Goal: Task Accomplishment & Management: Manage account settings

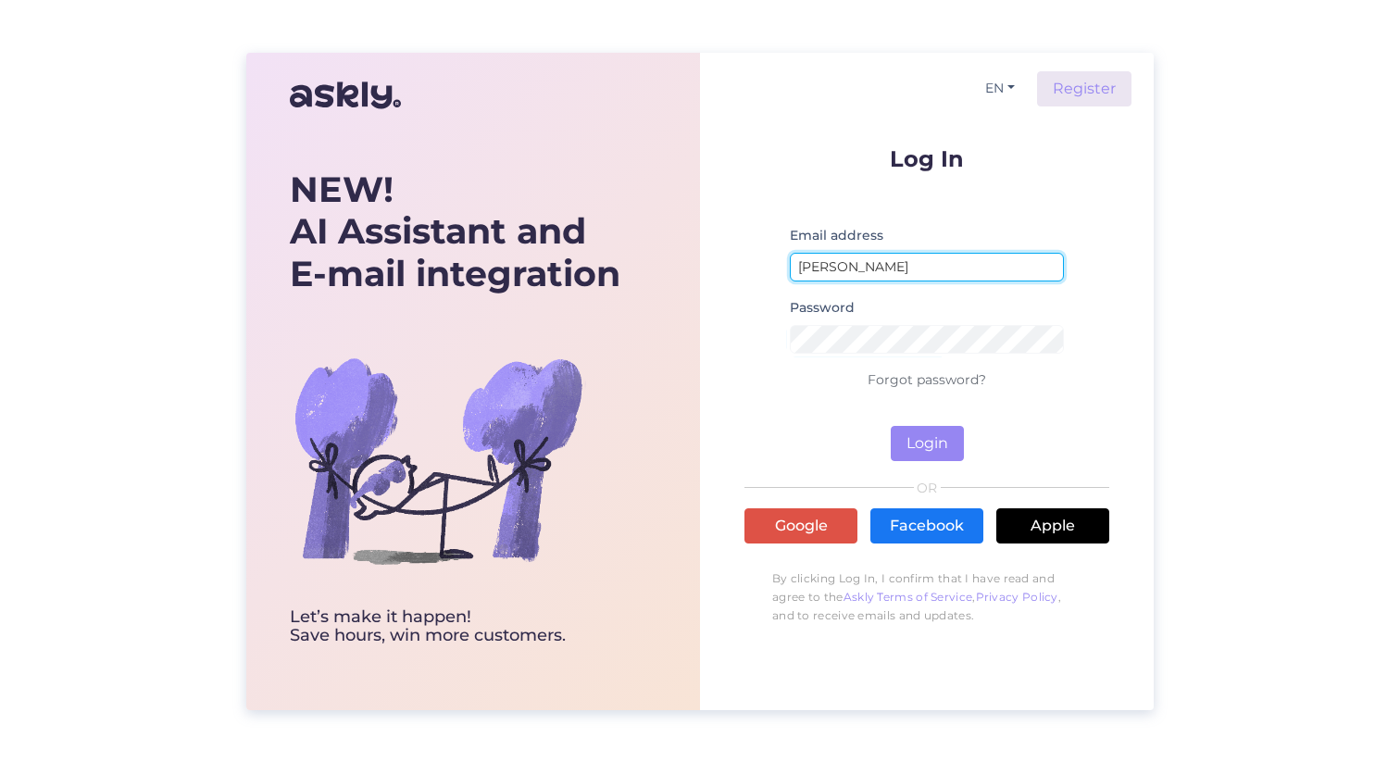
drag, startPoint x: 884, startPoint y: 263, endPoint x: 725, endPoint y: 263, distance: 158.4
click at [725, 263] on div "EN Register Log In Email address [PERSON_NAME] Password Forgot password? Login …" at bounding box center [927, 382] width 454 height 658
type input "[PERSON_NAME][EMAIL_ADDRESS][DOMAIN_NAME]"
click at [891, 426] on button "Login" at bounding box center [927, 443] width 73 height 35
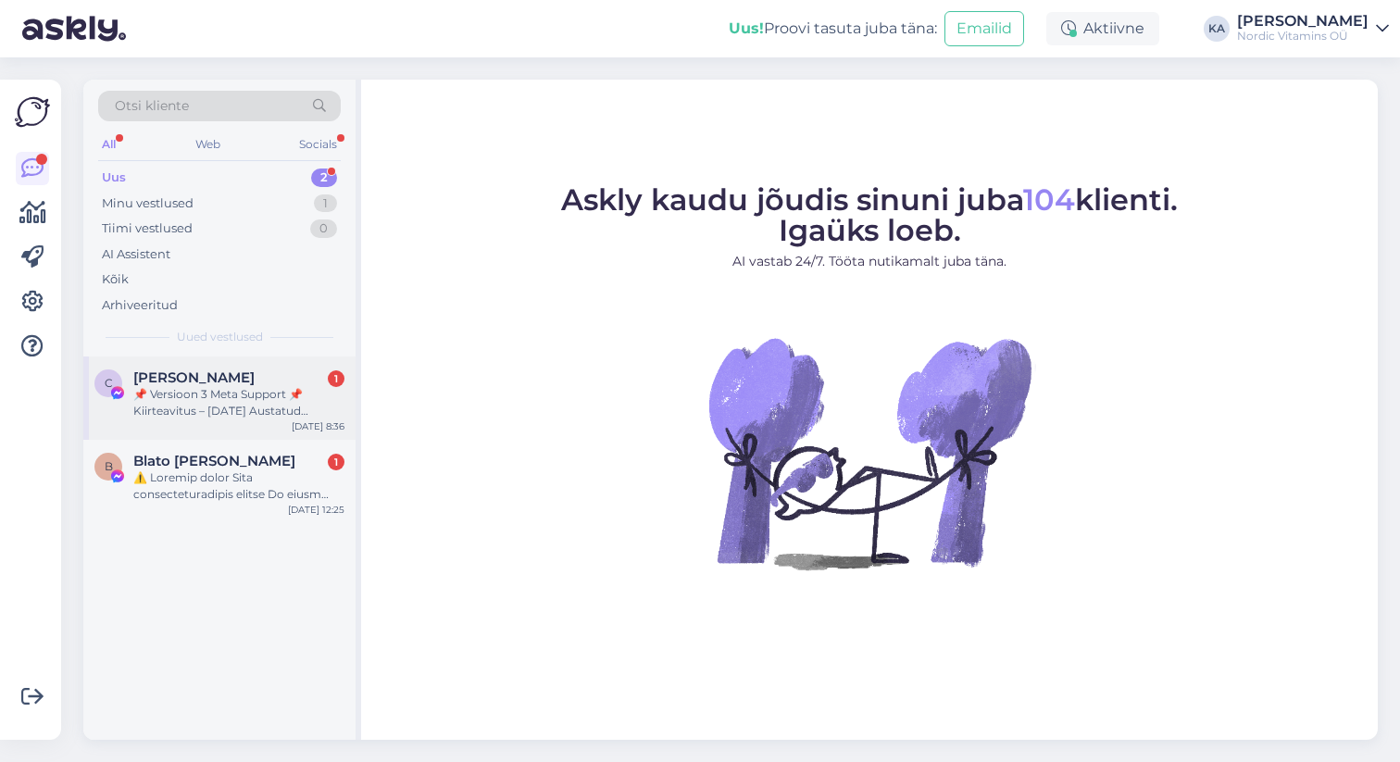
click at [190, 394] on div "📌 Versioon 3 Meta Support 📌 Kiirteavitus – [DATE] Austatud kasutaja, Teie lehel…" at bounding box center [238, 402] width 211 height 33
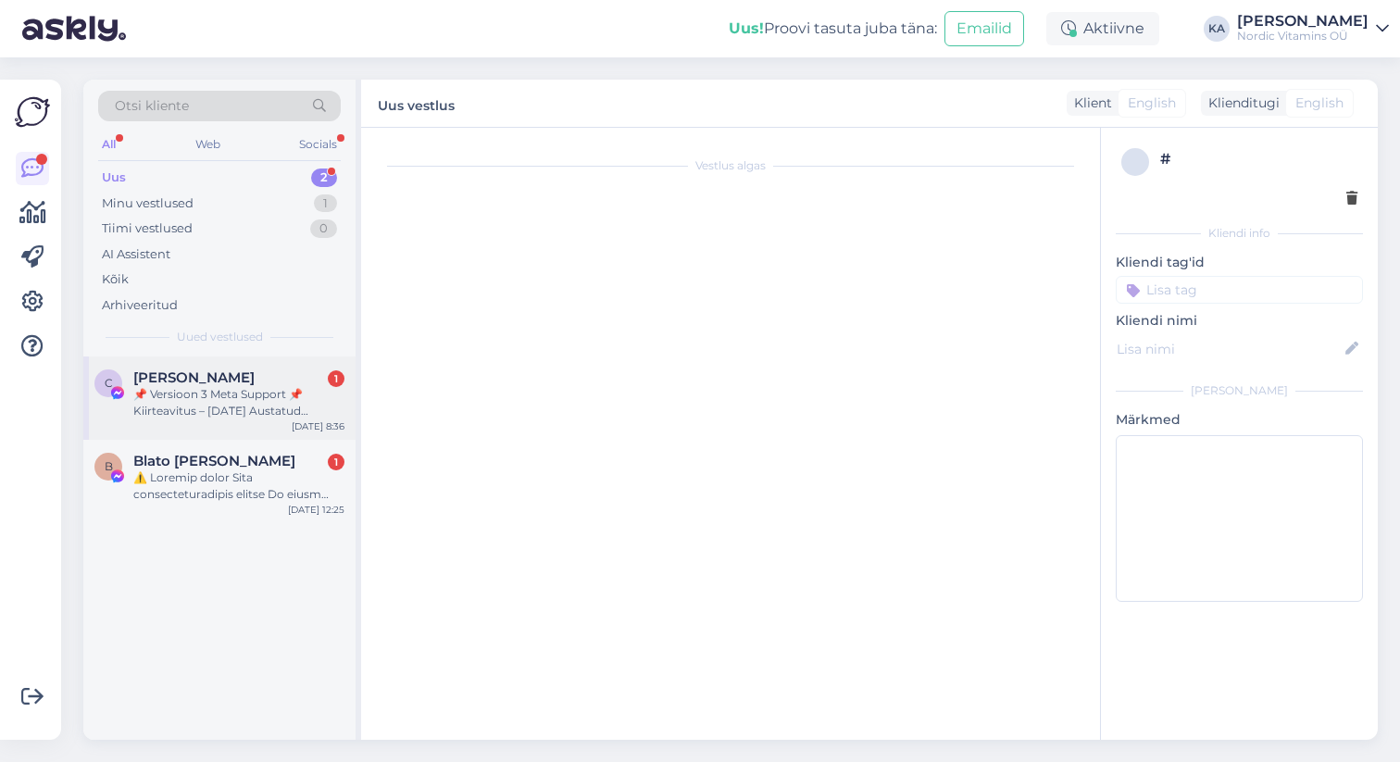
scroll to position [39, 0]
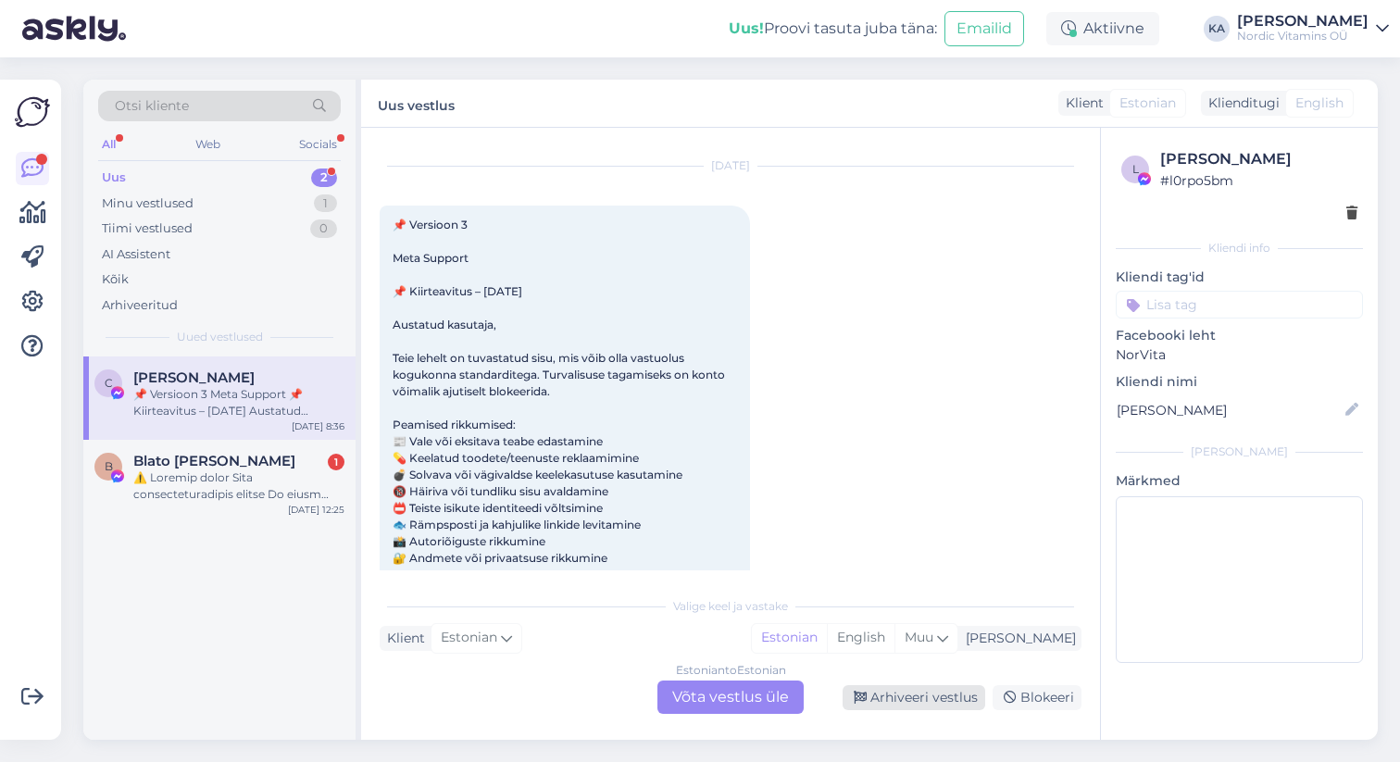
click at [931, 703] on div "Arhiveeri vestlus" at bounding box center [914, 697] width 143 height 25
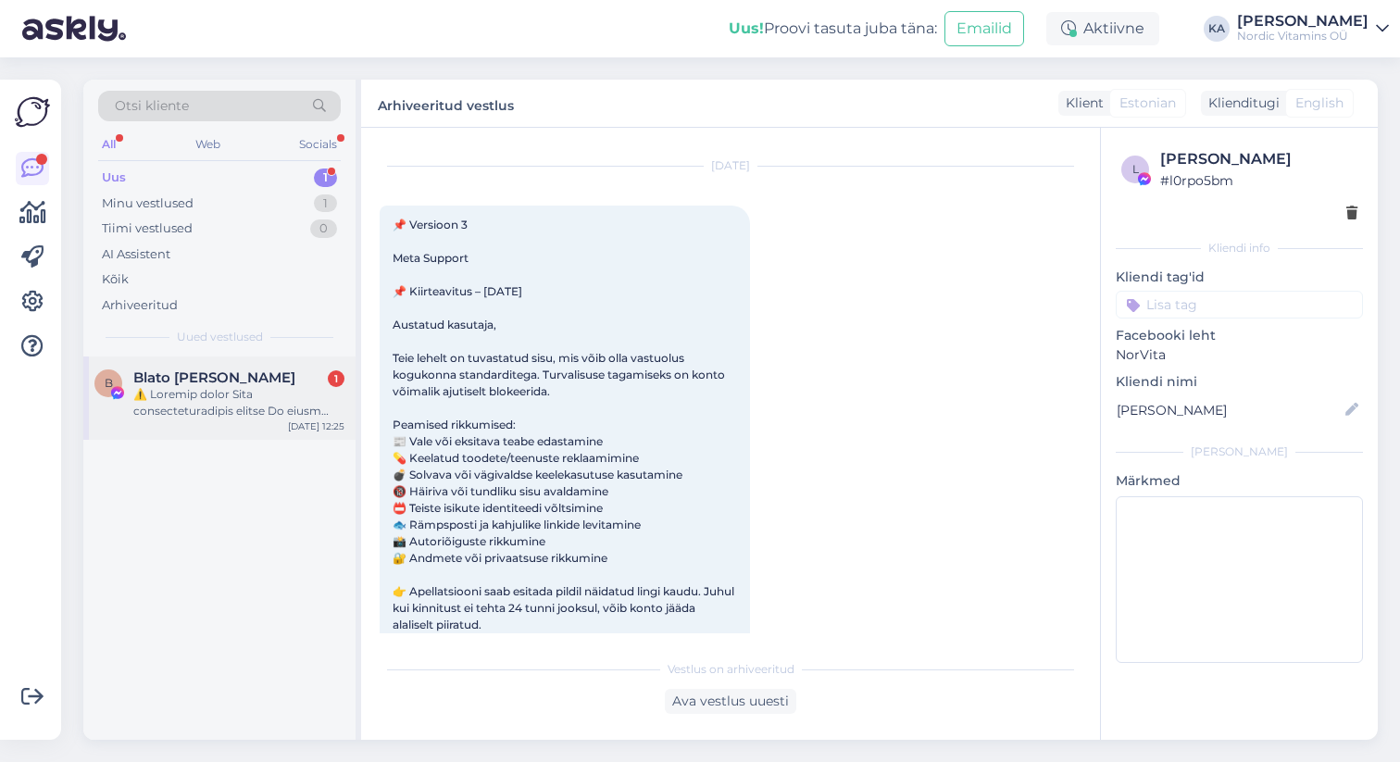
click at [259, 420] on div "B Blato Alebo Zlato [DATE] 12:25" at bounding box center [219, 398] width 272 height 83
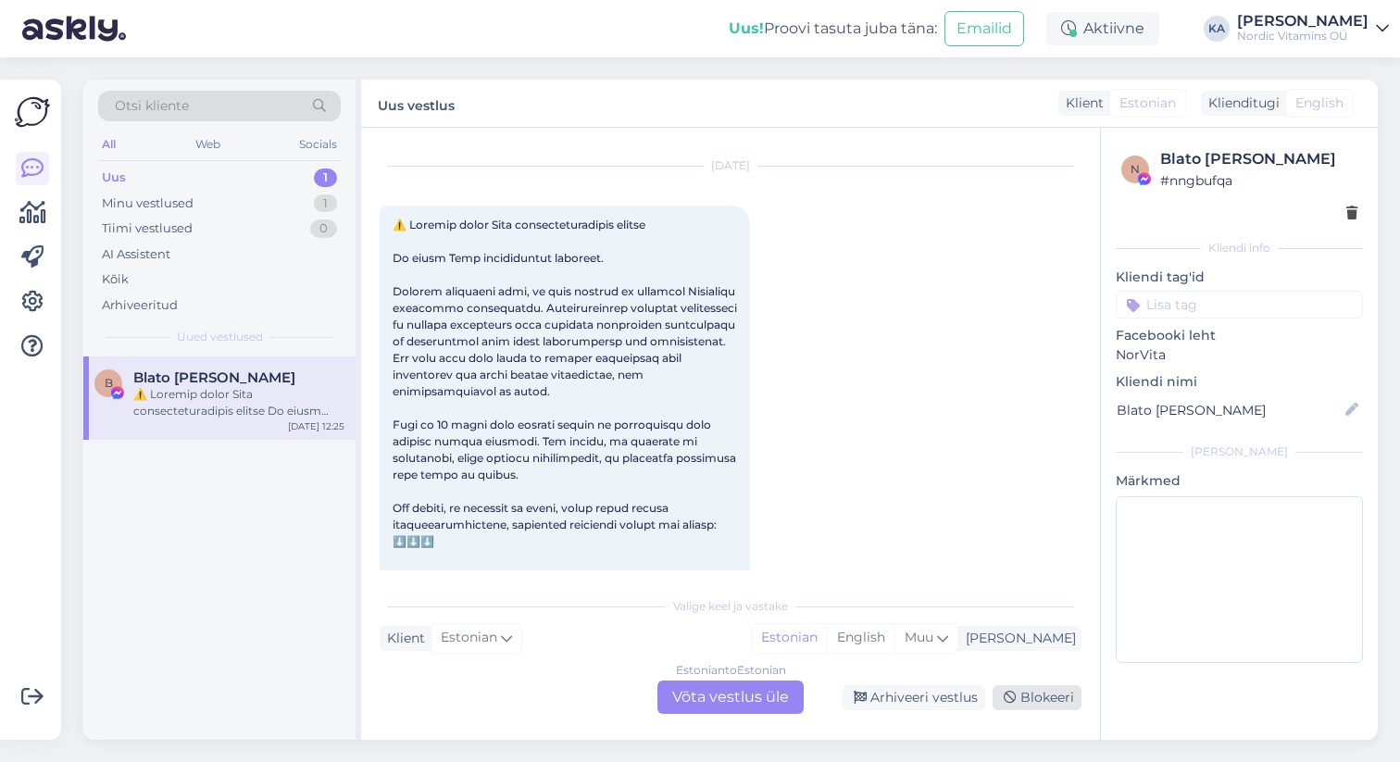
click at [1019, 690] on div "Blokeeri" at bounding box center [1037, 697] width 89 height 25
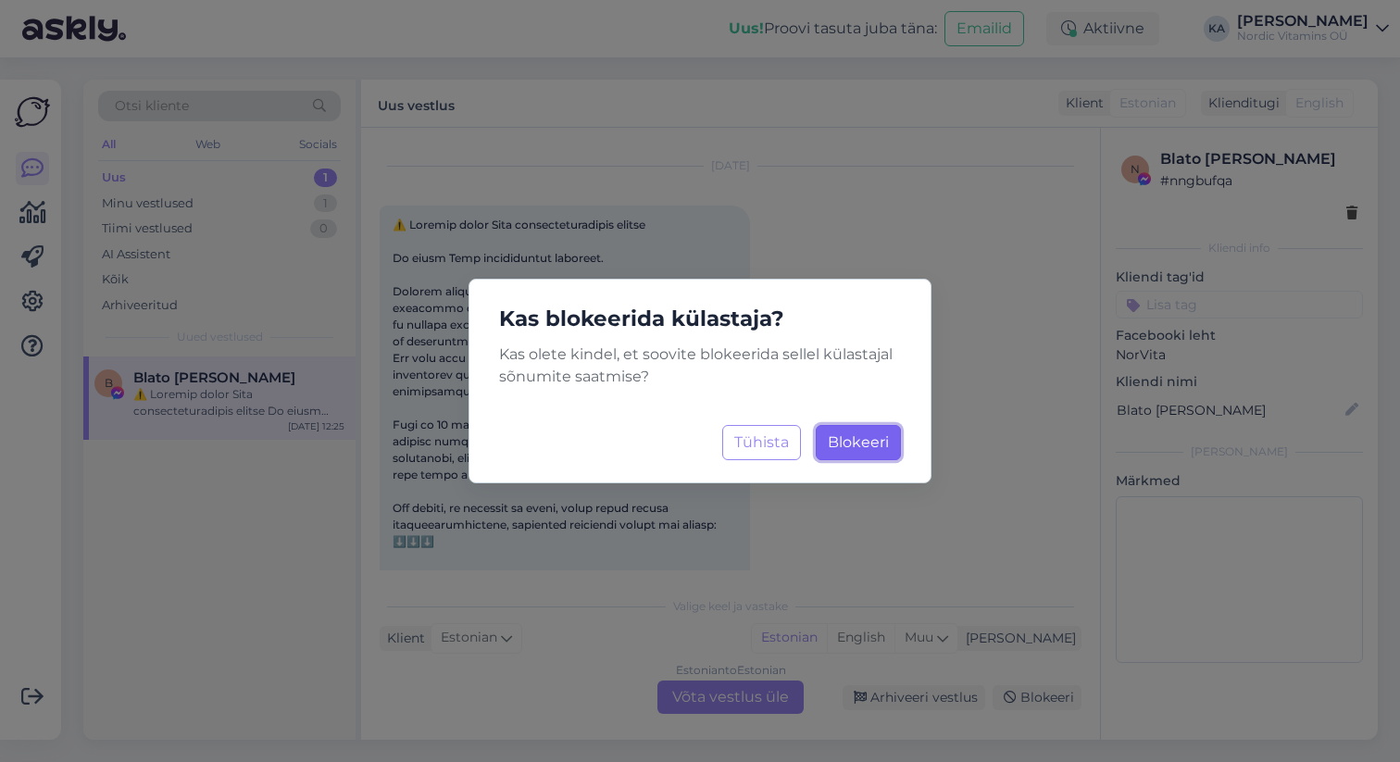
click at [848, 431] on button "Blokeeri Laadimine..." at bounding box center [858, 442] width 85 height 35
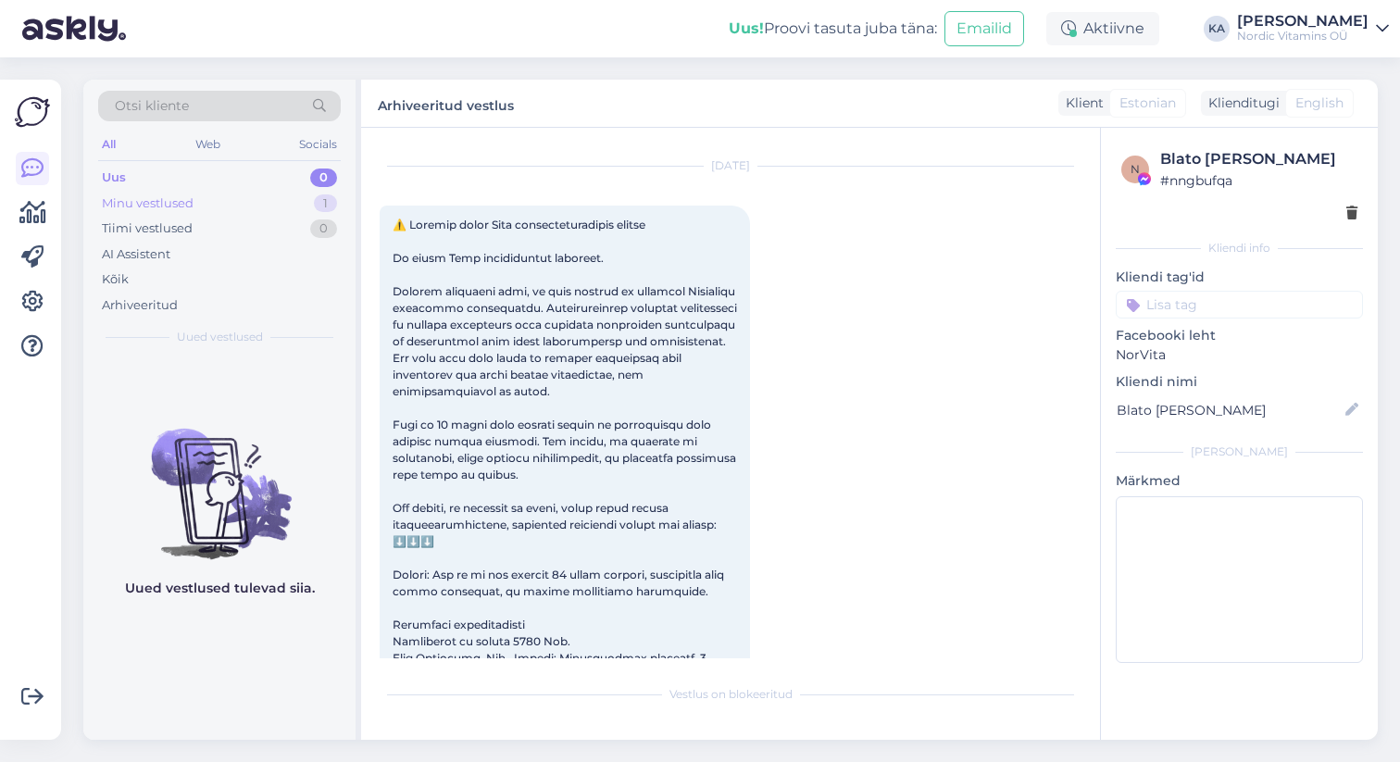
click at [210, 202] on div "Minu vestlused 1" at bounding box center [219, 204] width 243 height 26
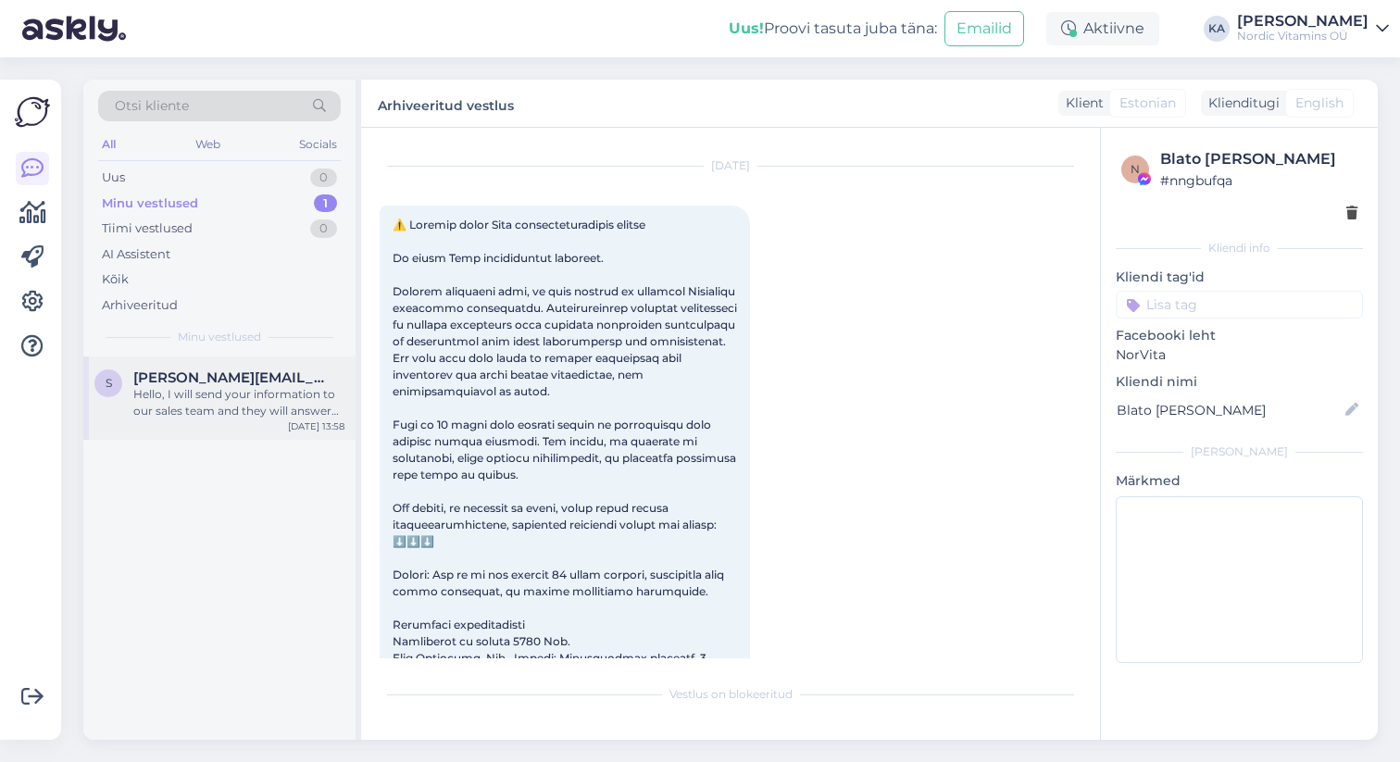
click at [229, 396] on div "Hello, I will send your information to our sales team and they will answer you.…" at bounding box center [238, 402] width 211 height 33
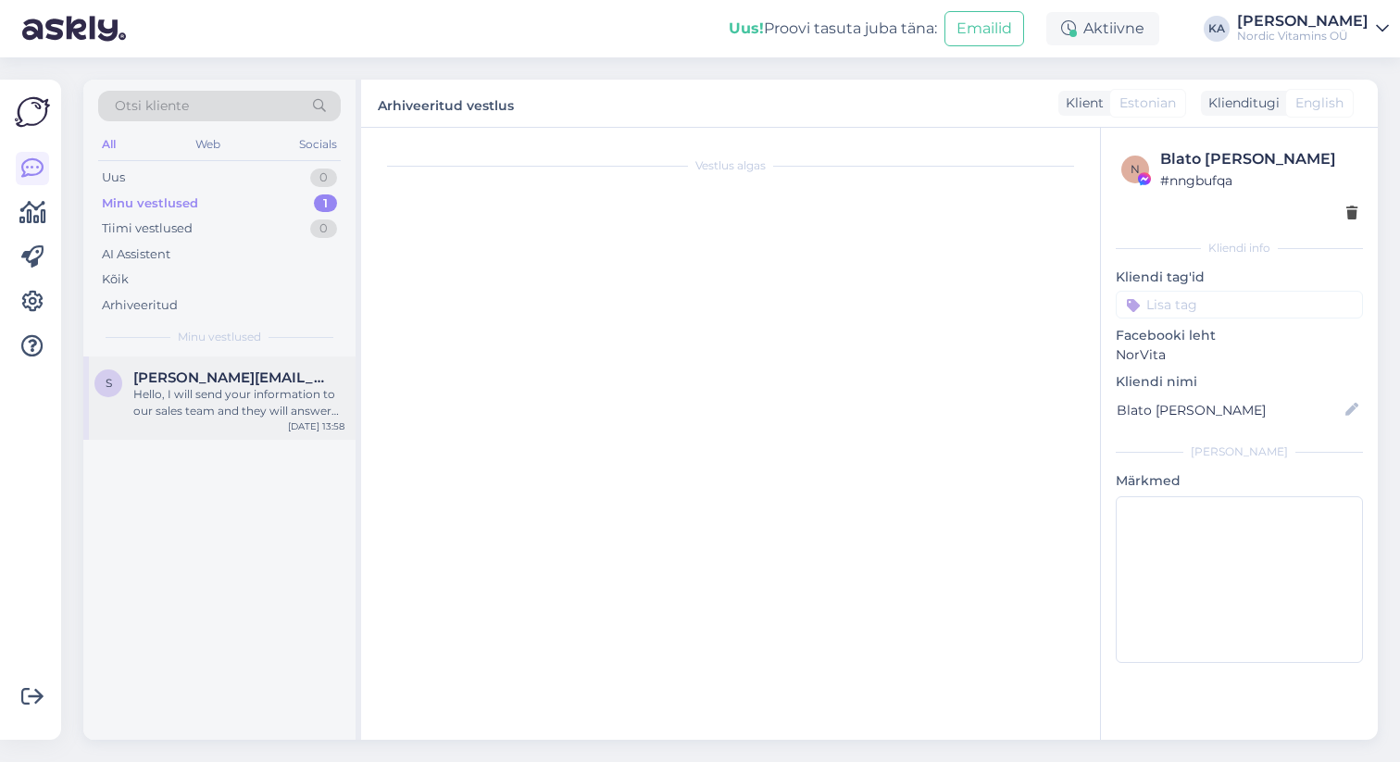
scroll to position [410, 0]
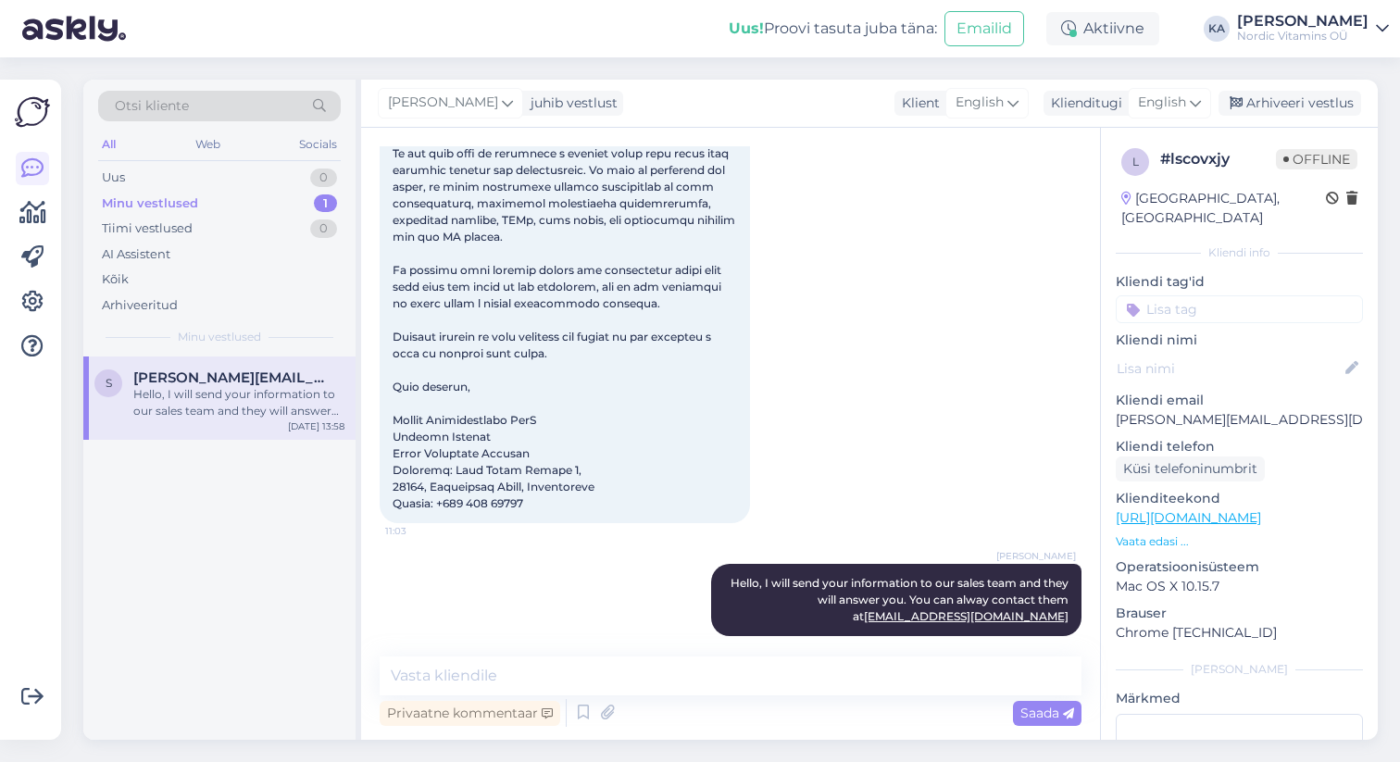
click at [219, 510] on div "s [PERSON_NAME][EMAIL_ADDRESS][DOMAIN_NAME] Hello, I will send your information…" at bounding box center [219, 548] width 272 height 383
click at [34, 172] on icon at bounding box center [32, 168] width 22 height 22
click at [130, 230] on div "Tiimi vestlused" at bounding box center [147, 229] width 91 height 19
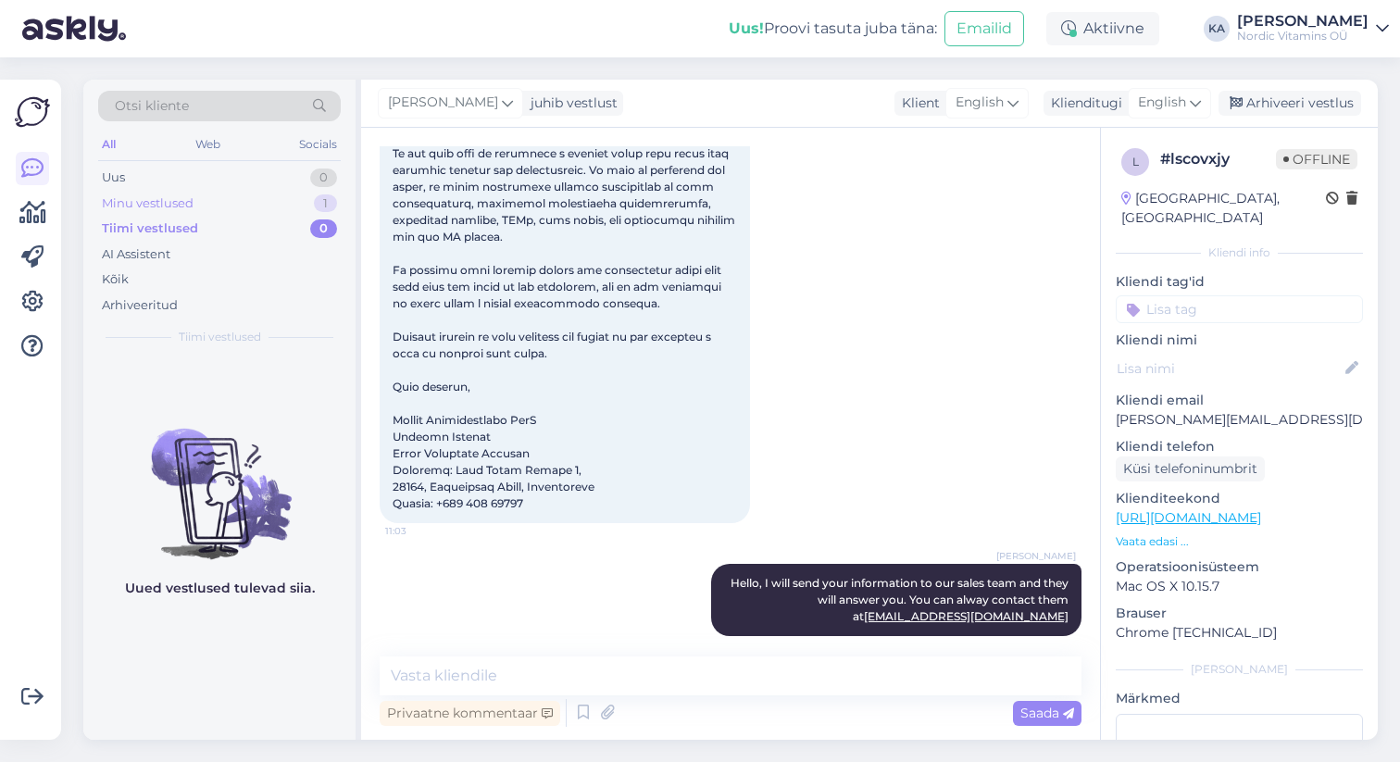
click at [128, 204] on div "Minu vestlused" at bounding box center [148, 204] width 92 height 19
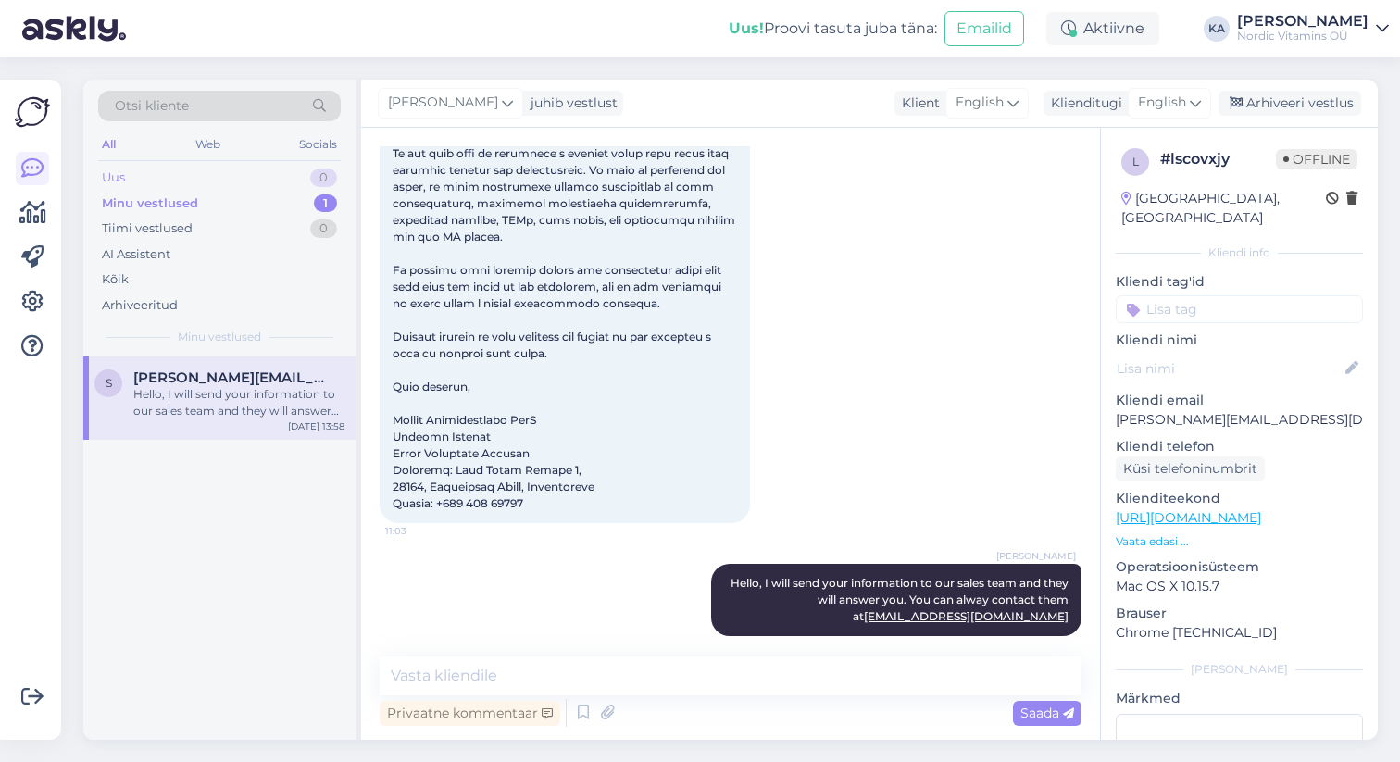
click at [117, 172] on div "Uus" at bounding box center [113, 178] width 23 height 19
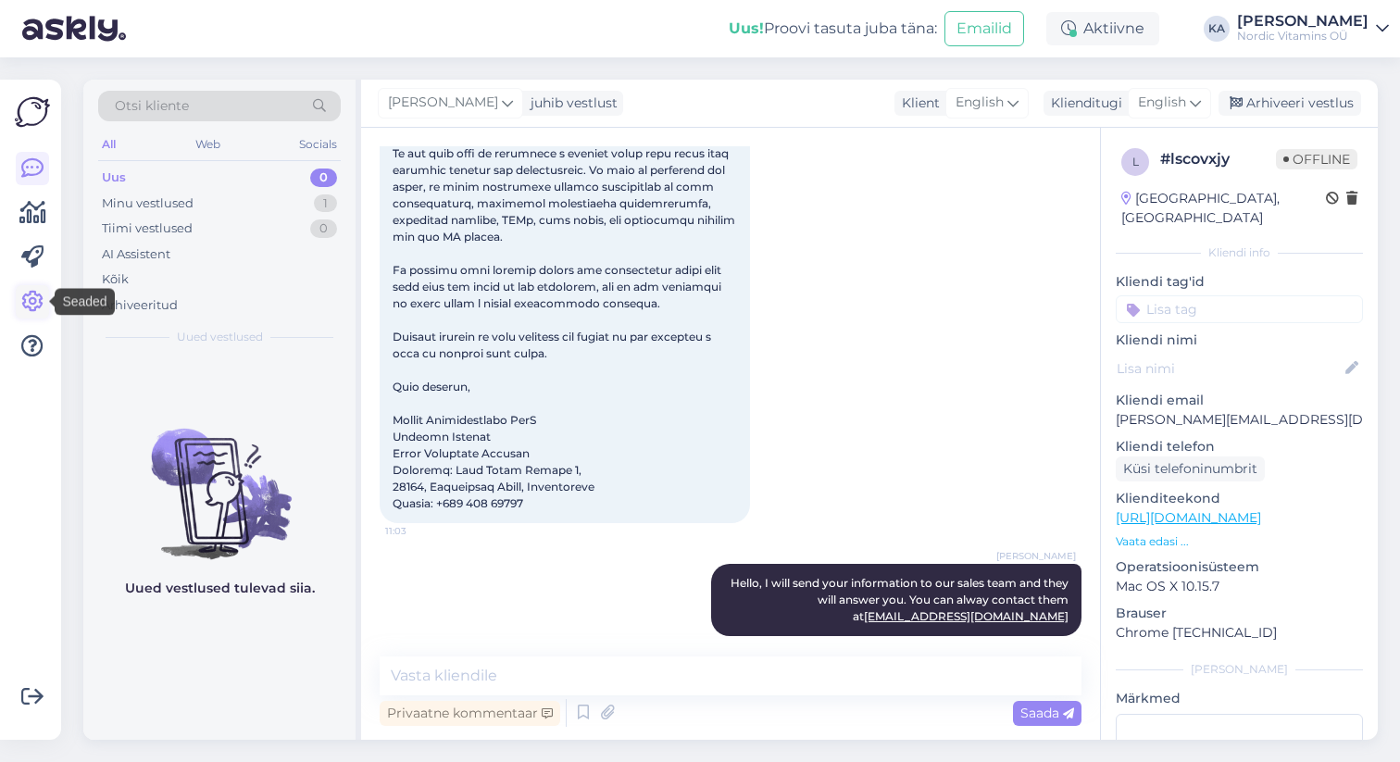
click at [21, 295] on icon at bounding box center [32, 302] width 22 height 22
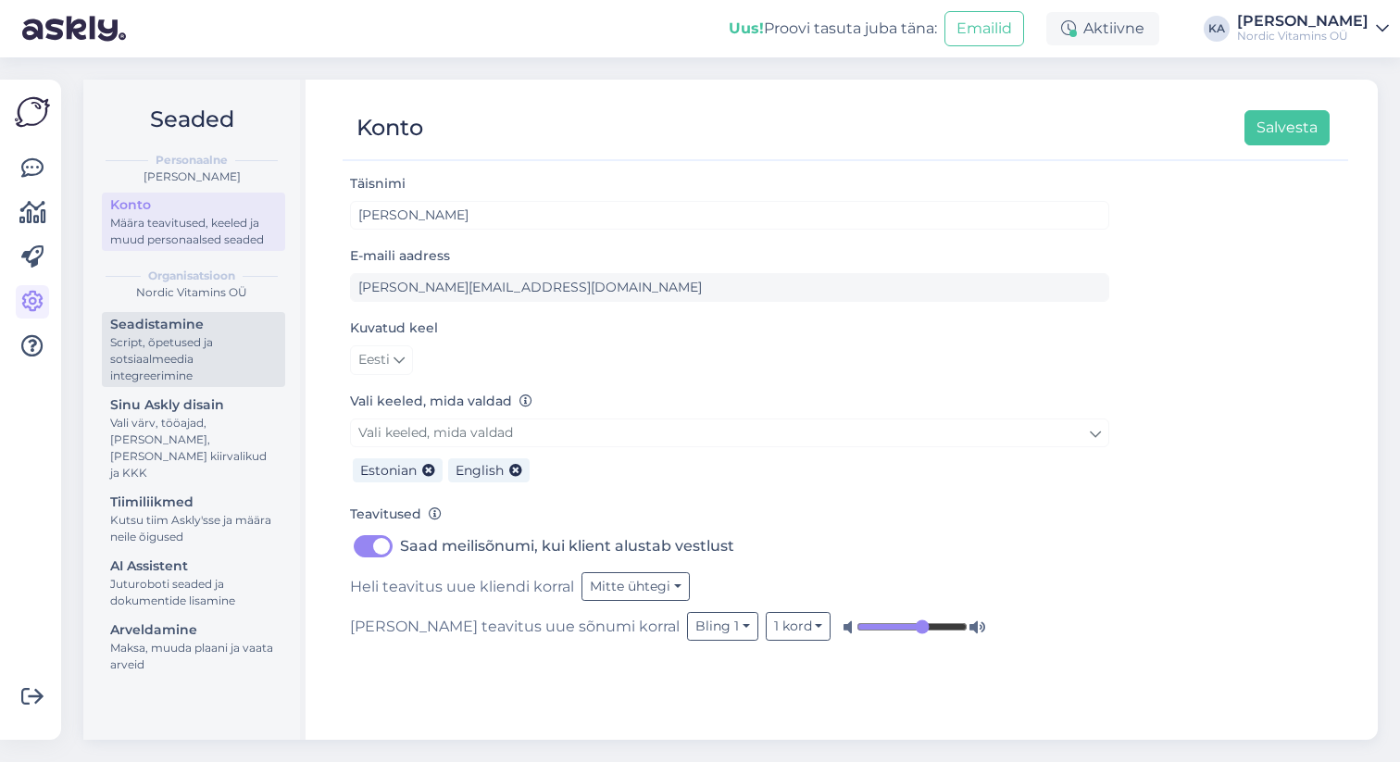
click at [215, 364] on div "Script, õpetused ja sotsiaalmeedia integreerimine" at bounding box center [193, 359] width 167 height 50
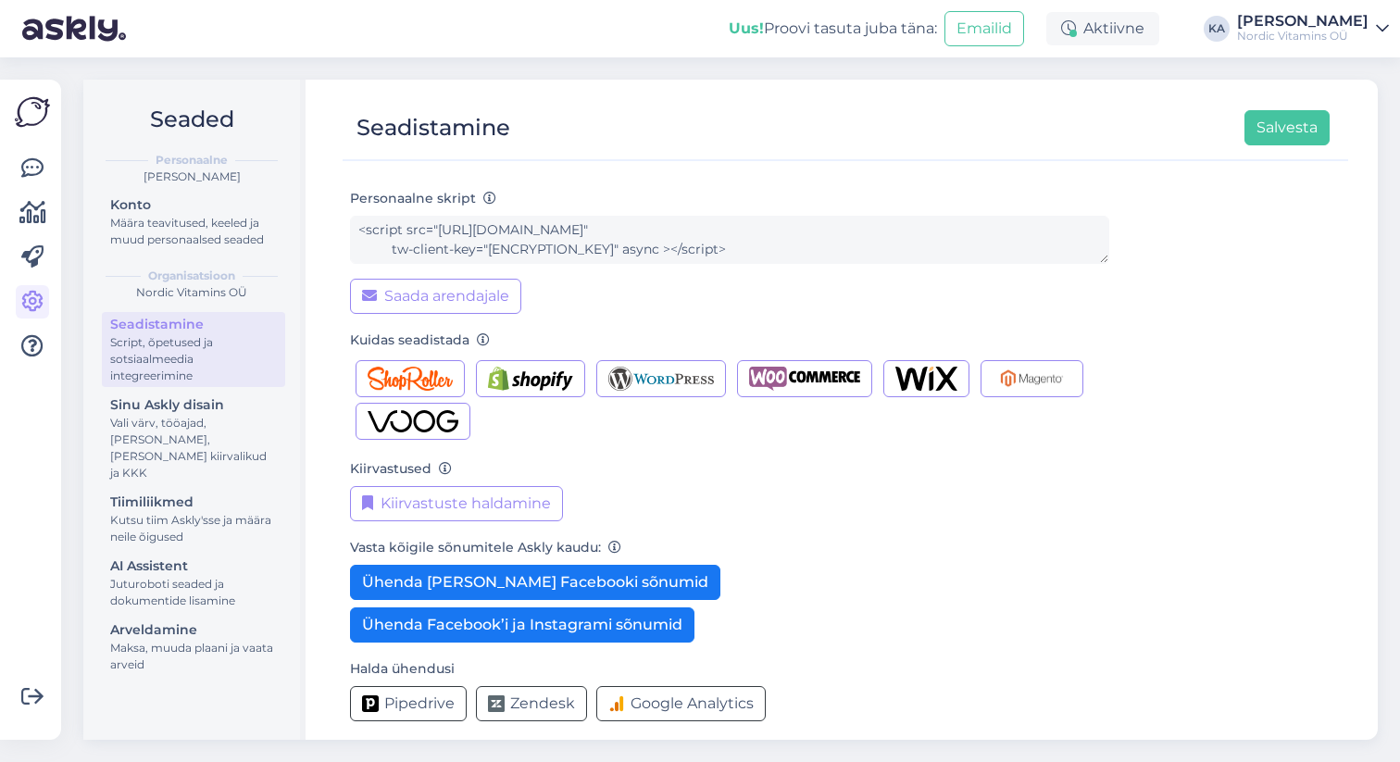
scroll to position [143, 0]
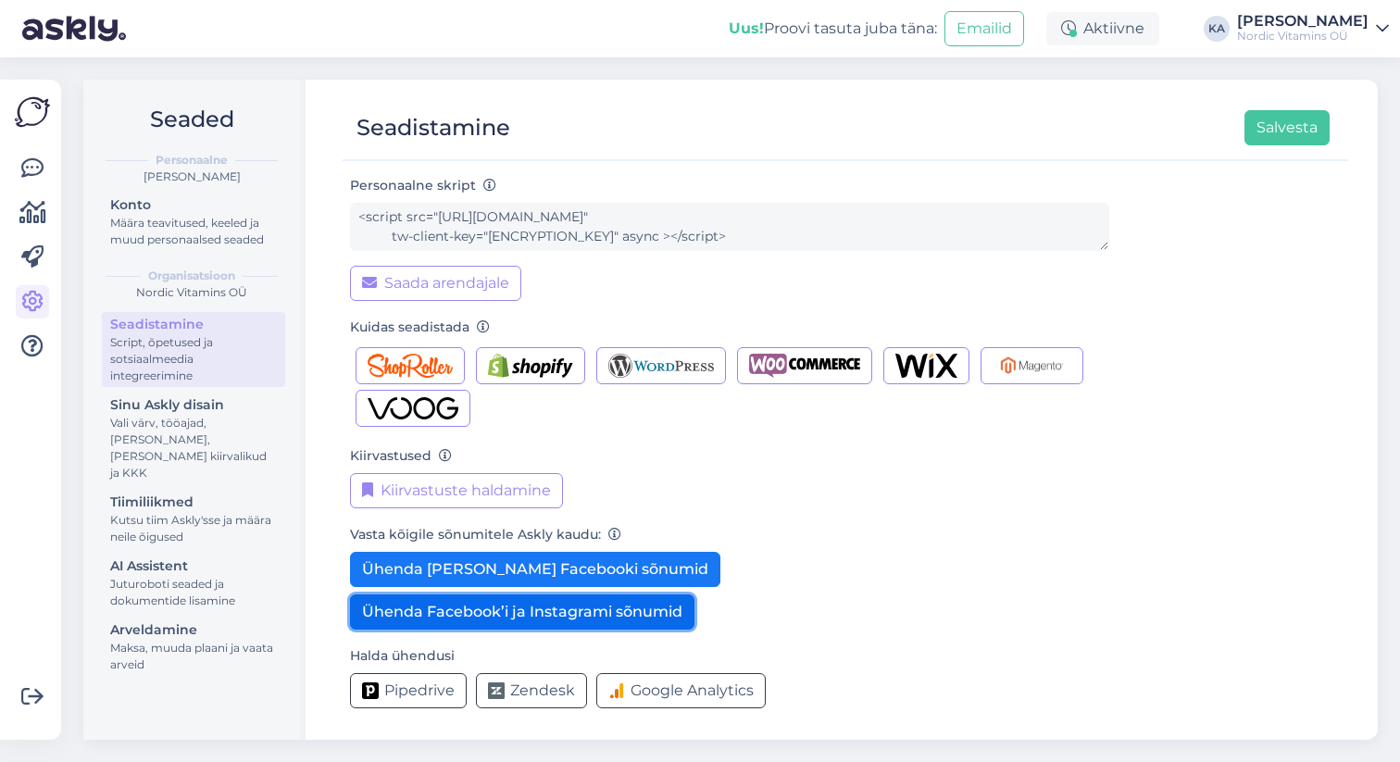
click at [616, 613] on button "Ühenda Facebook’i ja Instagrami sõnumid" at bounding box center [522, 612] width 345 height 35
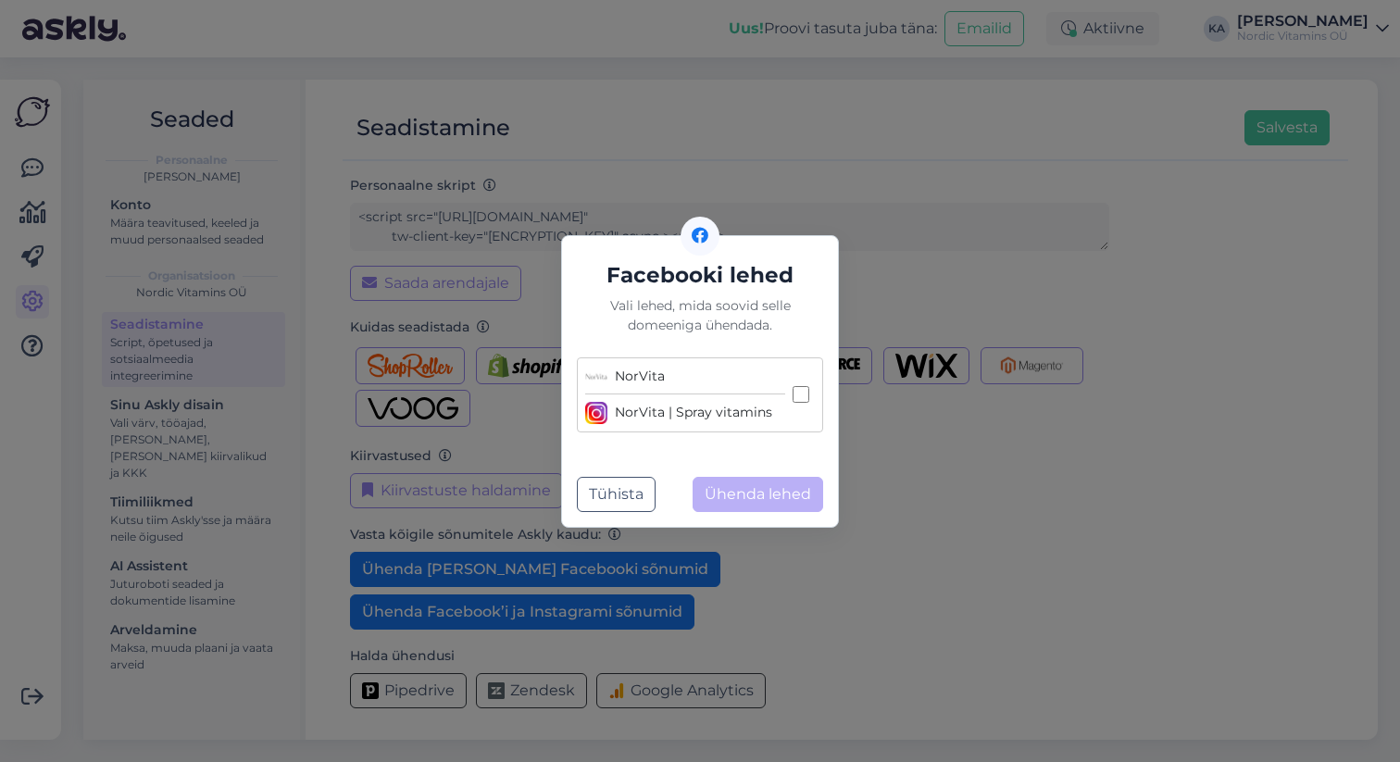
click at [806, 392] on input "NorVita NorVita | Spray vitamins" at bounding box center [801, 394] width 17 height 17
checkbox input "true"
click at [768, 490] on button "Ühenda lehed" at bounding box center [758, 494] width 131 height 35
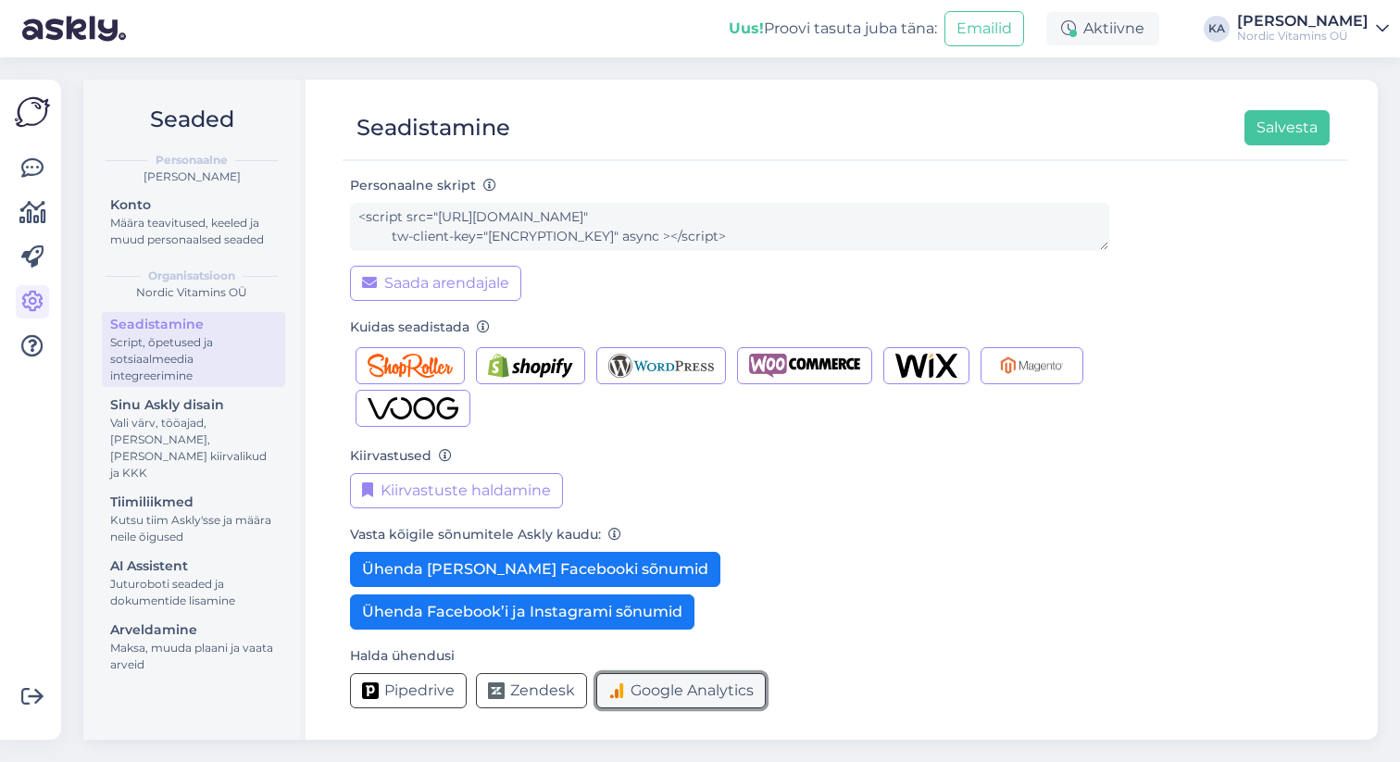
click at [695, 697] on span "Google Analytics" at bounding box center [692, 691] width 123 height 22
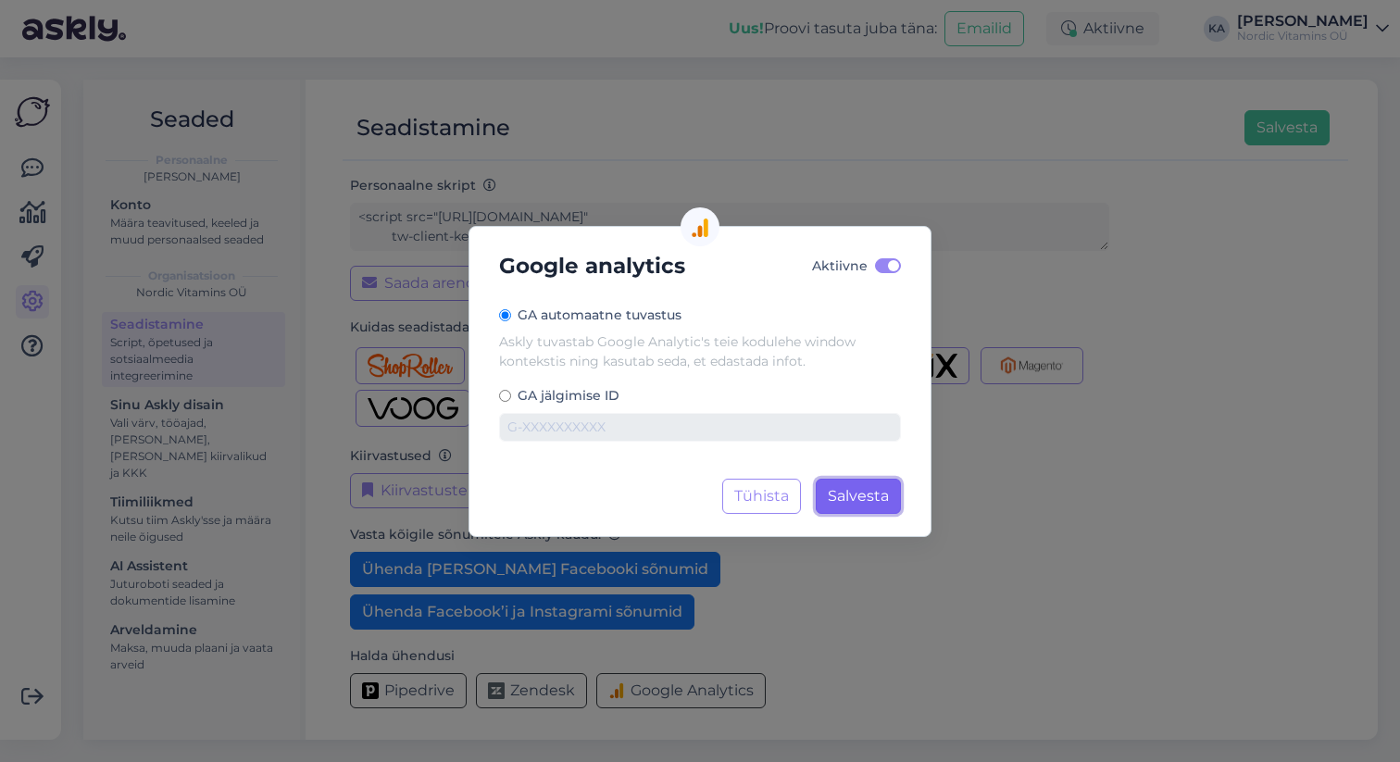
click at [859, 492] on span "Salvesta" at bounding box center [858, 496] width 61 height 18
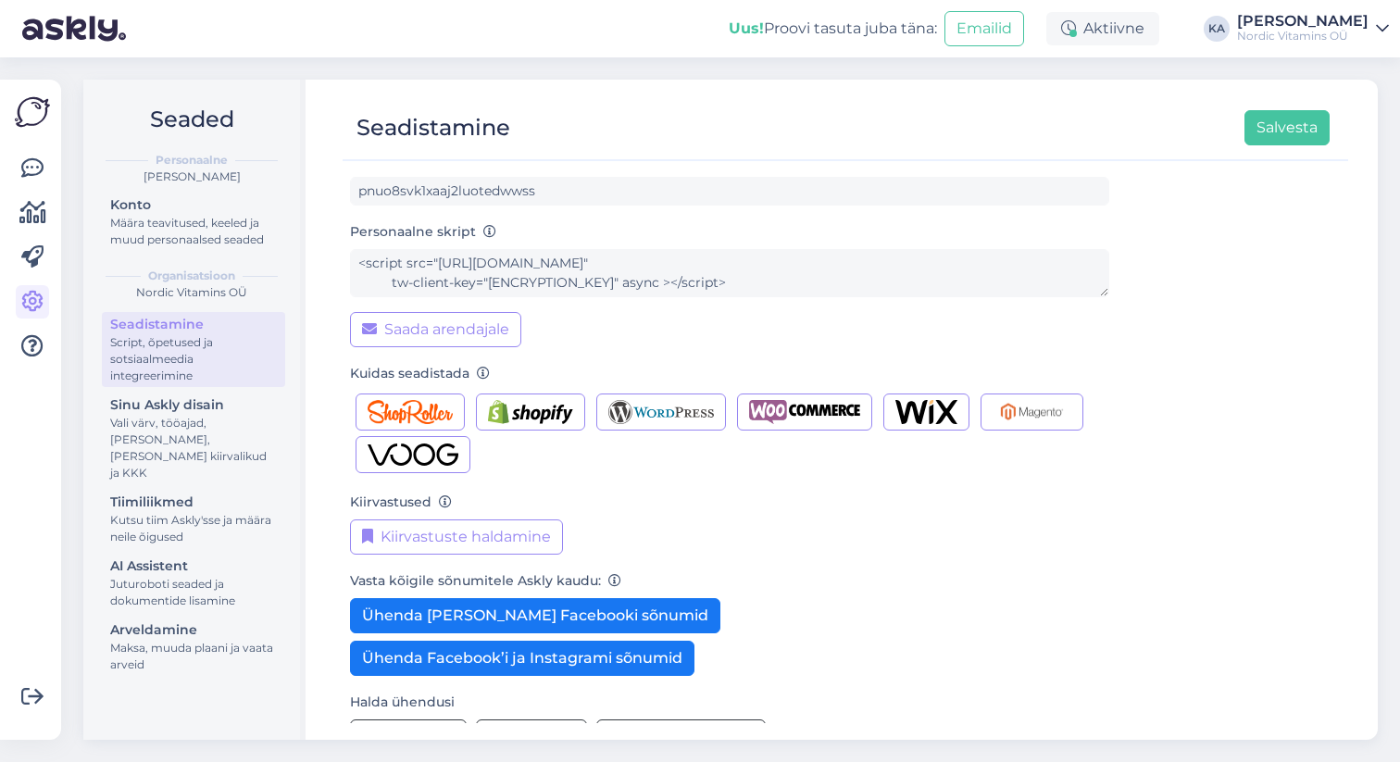
scroll to position [0, 0]
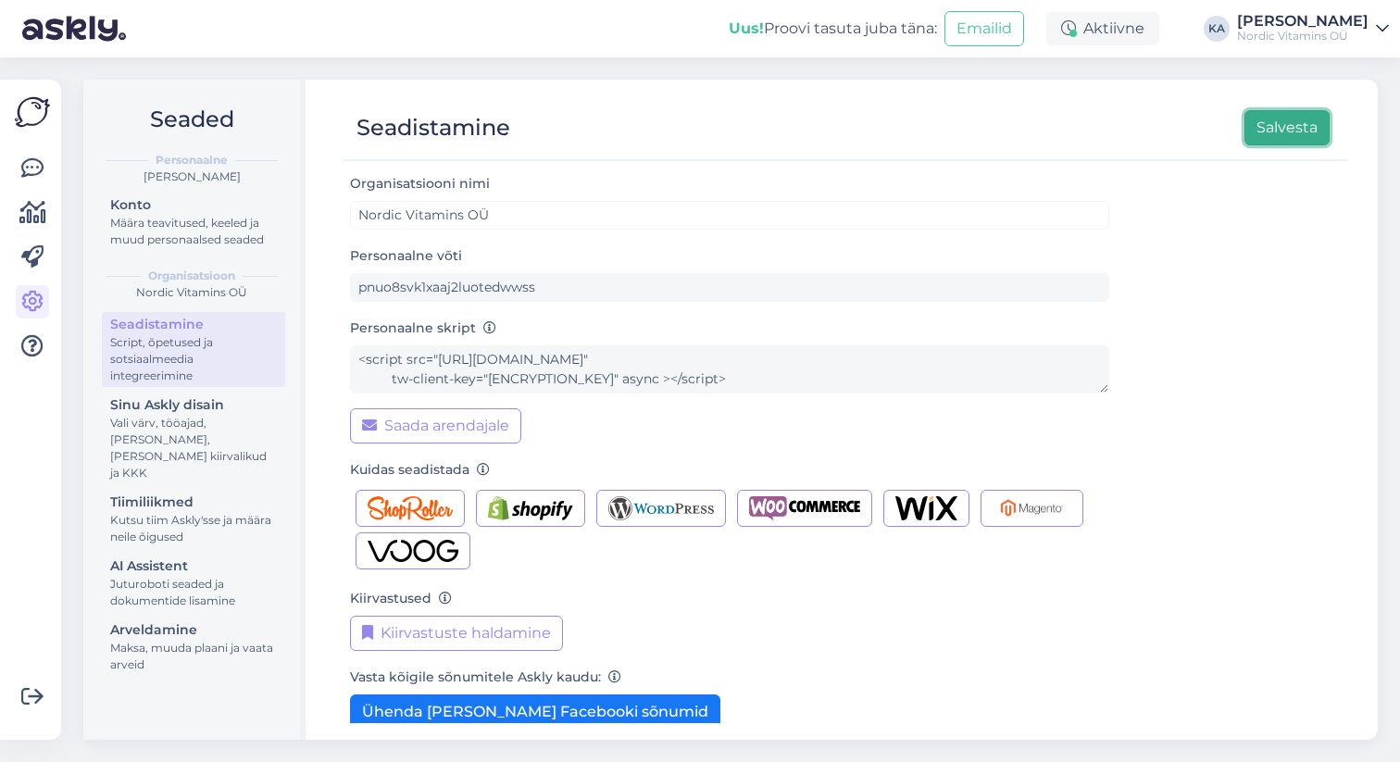
click at [1274, 118] on button "Salvesta" at bounding box center [1287, 127] width 85 height 35
click at [24, 167] on icon at bounding box center [32, 168] width 22 height 22
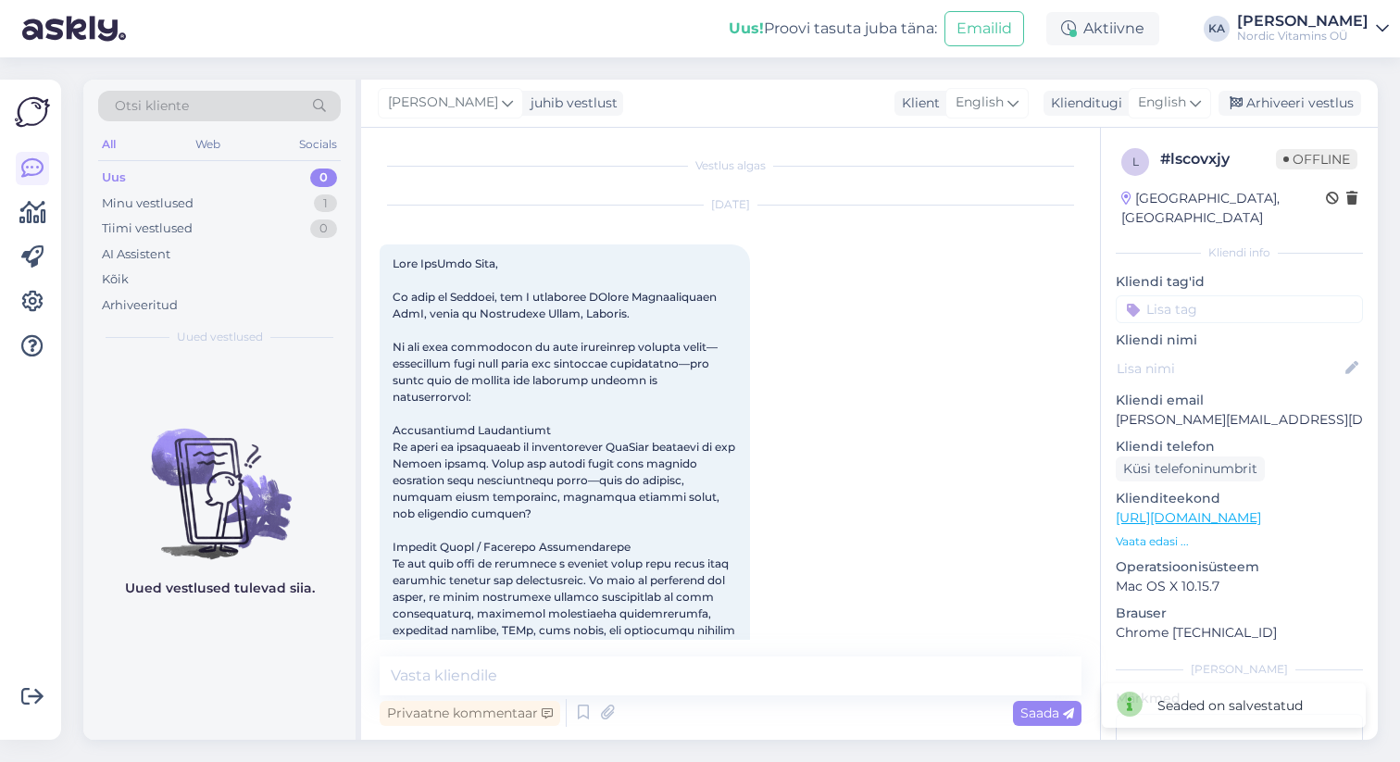
scroll to position [410, 0]
